Goal: Book appointment/travel/reservation

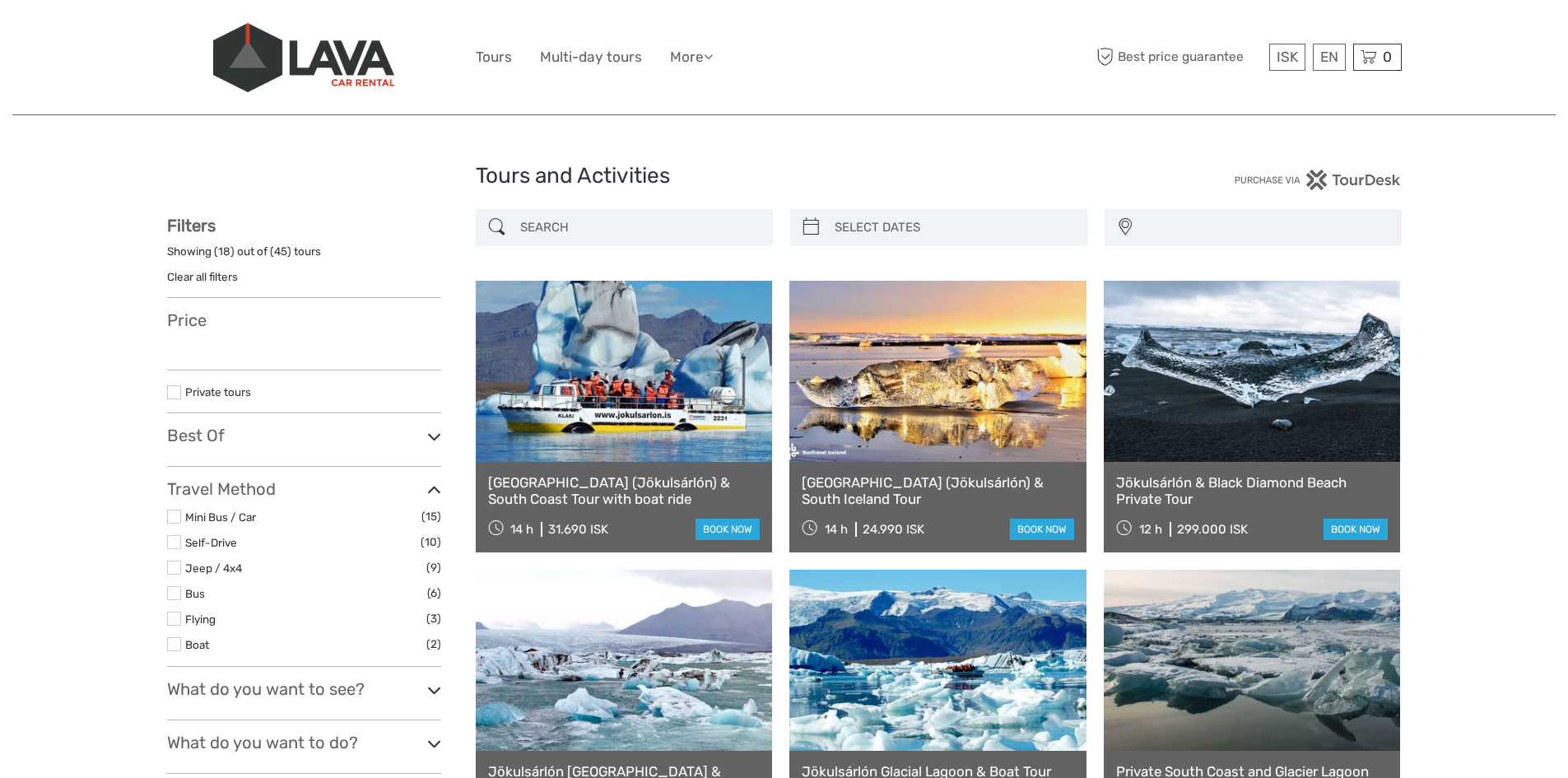
select select
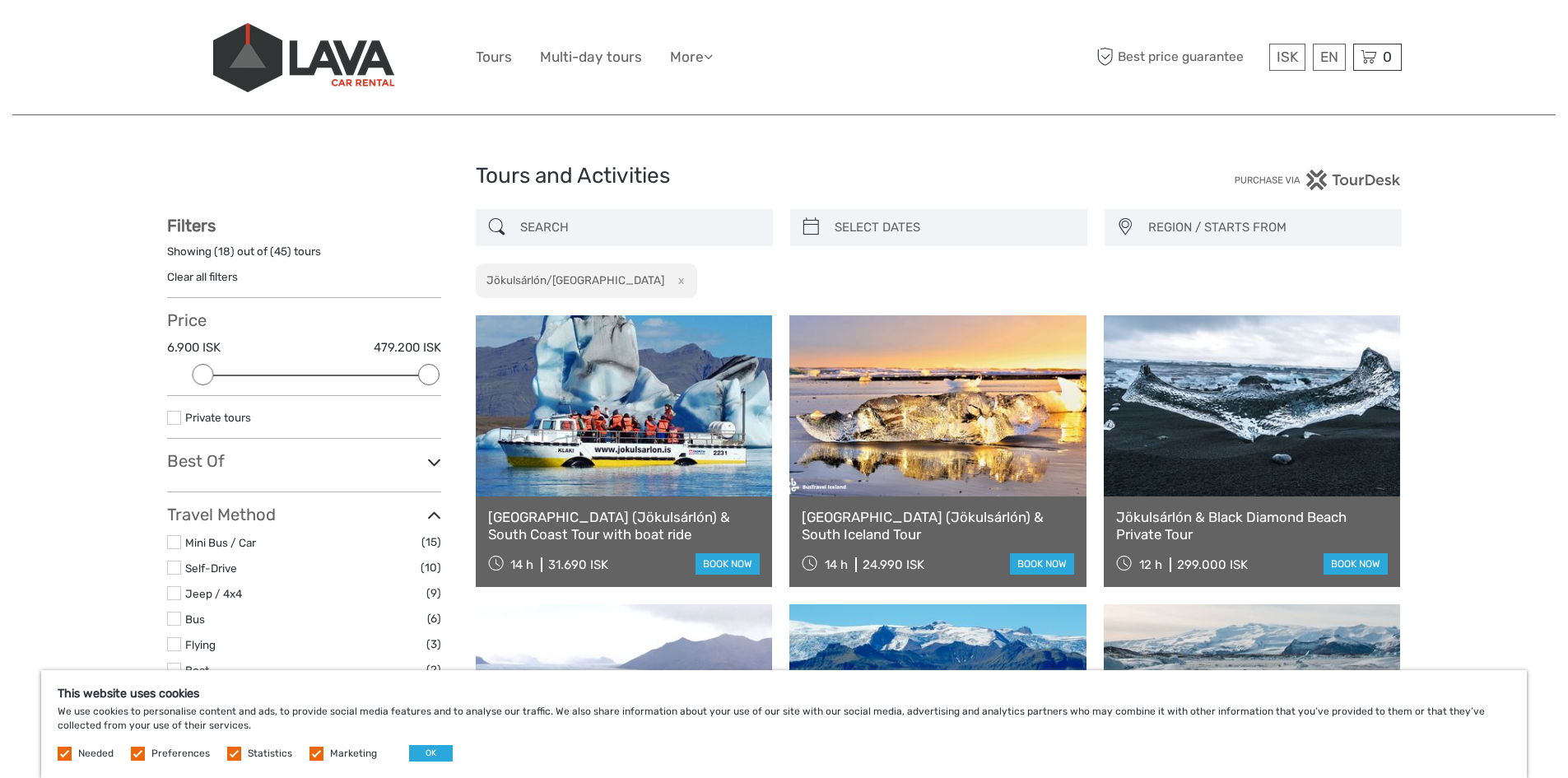
click at [704, 461] on link at bounding box center [624, 406] width 297 height 181
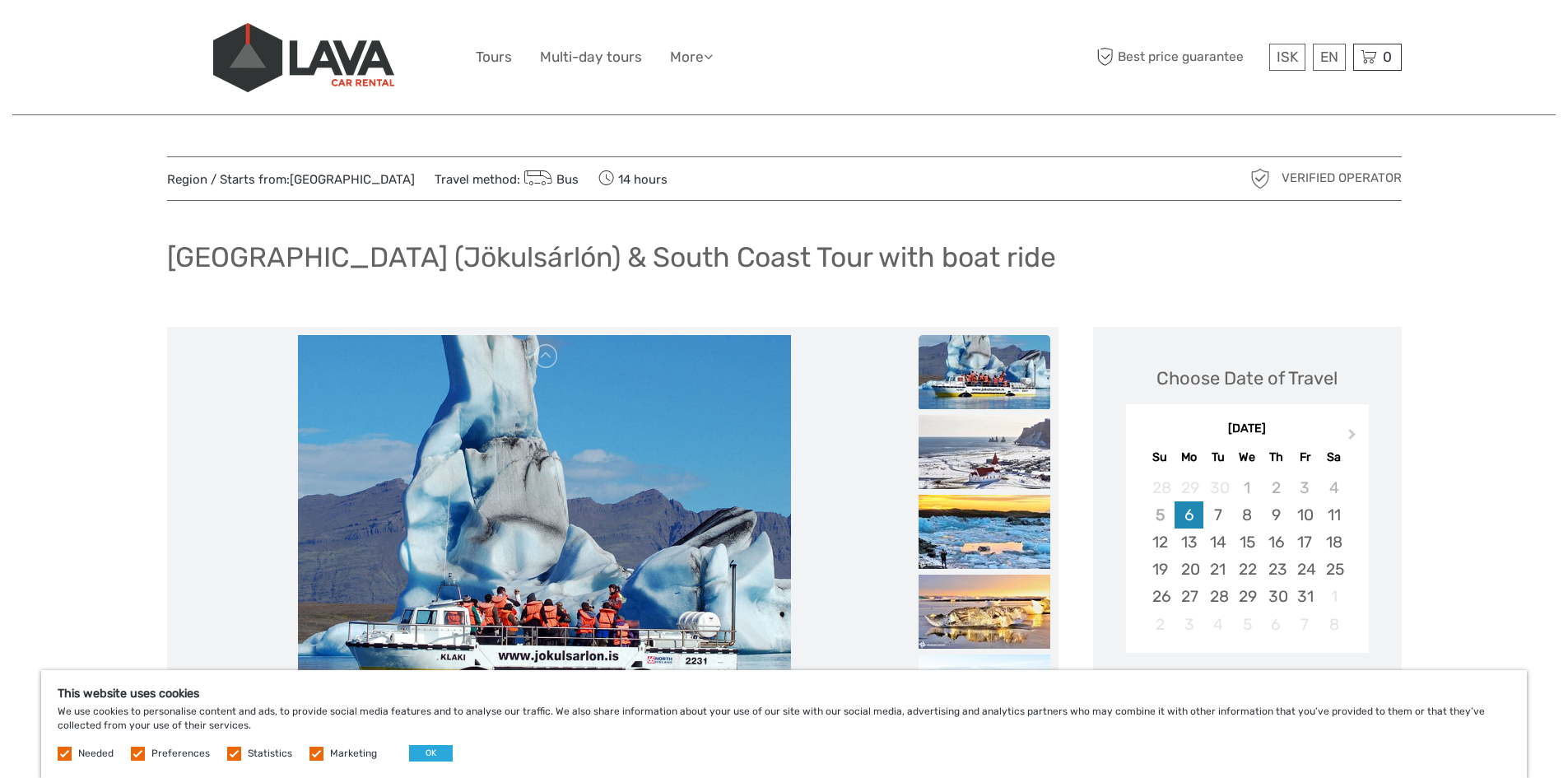
click at [1194, 513] on div "6" at bounding box center [1188, 516] width 28 height 28
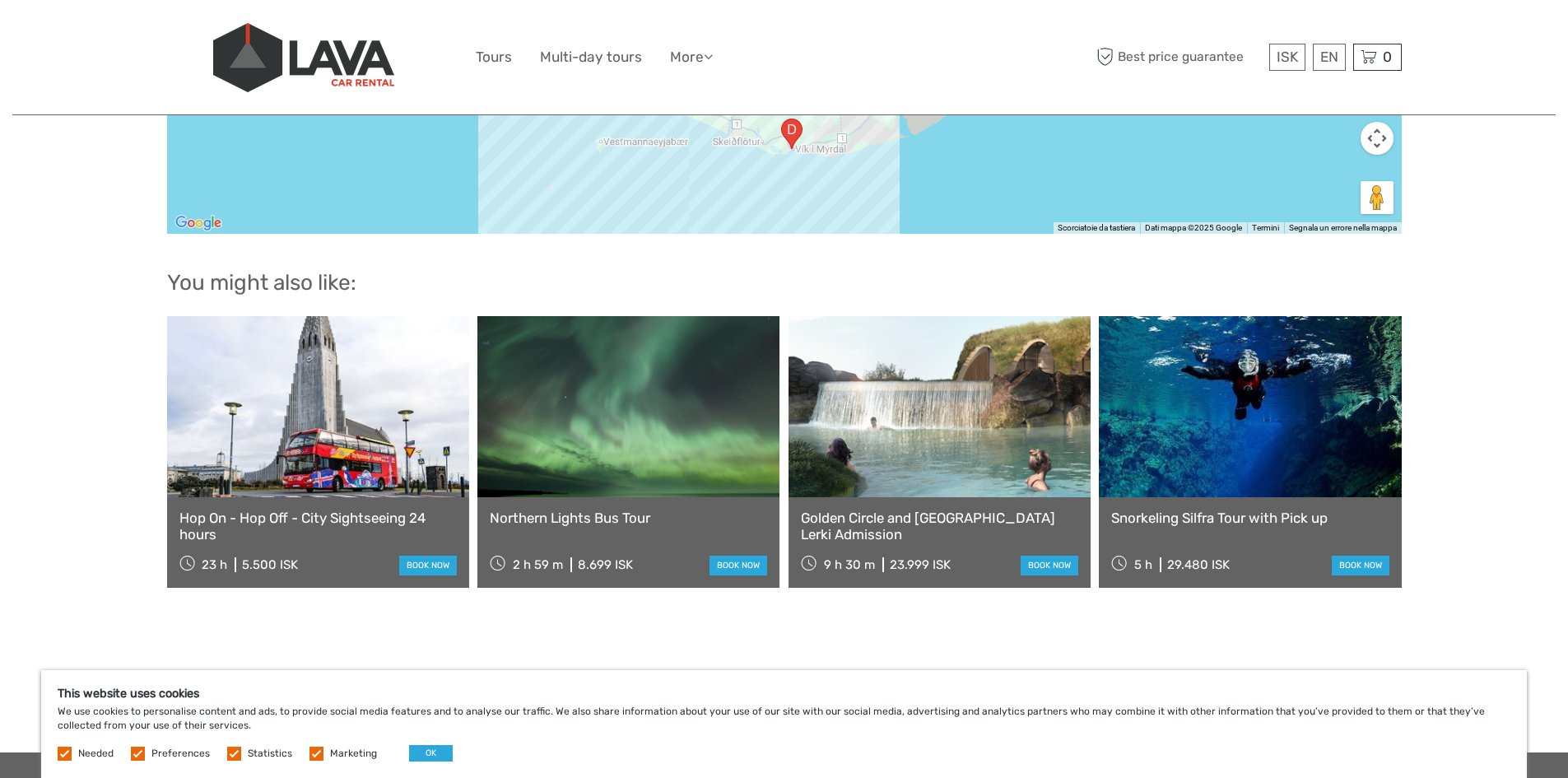
scroll to position [1787, 0]
